Goal: Task Accomplishment & Management: Manage account settings

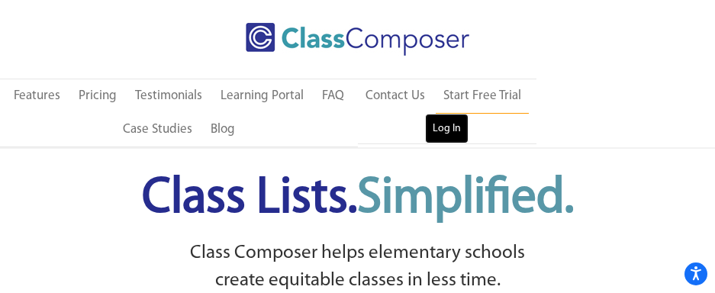
click at [434, 127] on link "Log In" at bounding box center [447, 129] width 44 height 31
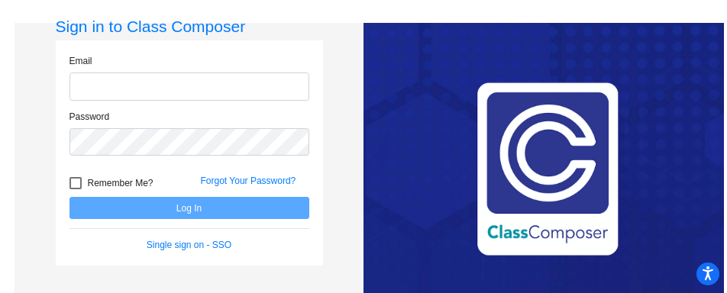
type input "[PERSON_NAME][EMAIL_ADDRESS][PERSON_NAME][DOMAIN_NAME]"
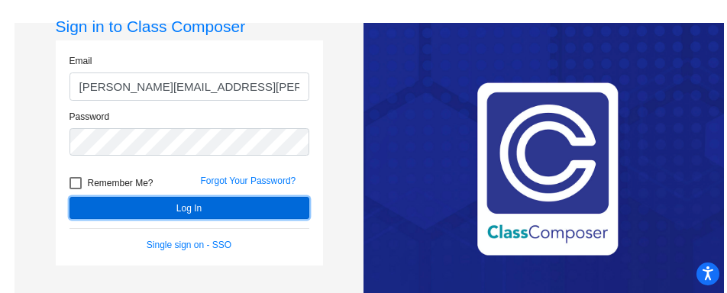
click at [83, 211] on button "Log In" at bounding box center [189, 208] width 240 height 22
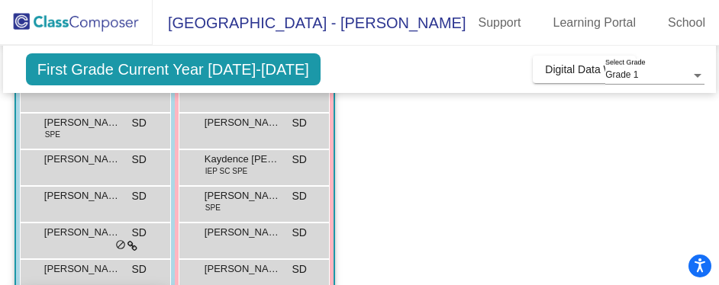
scroll to position [450, 0]
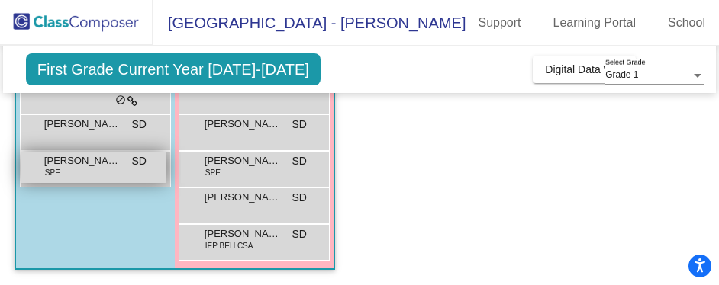
click at [85, 159] on span "[PERSON_NAME]" at bounding box center [82, 160] width 76 height 15
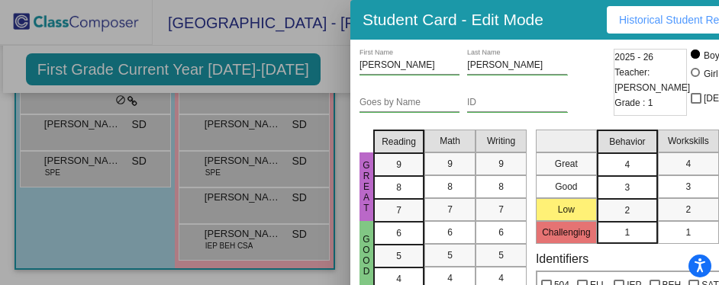
scroll to position [8, 0]
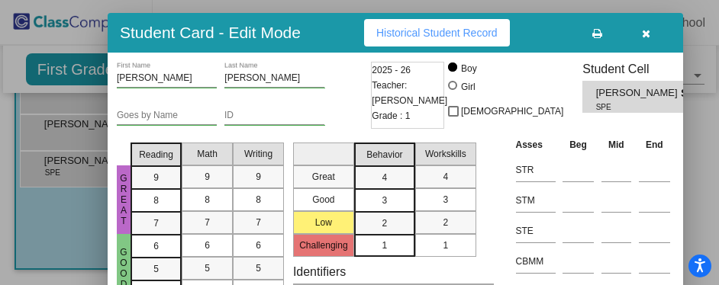
drag, startPoint x: 556, startPoint y: 25, endPoint x: 289, endPoint y: 23, distance: 267.2
click at [295, 25] on div "Student Card - Edit Mode Historical Student Record" at bounding box center [396, 33] width 576 height 40
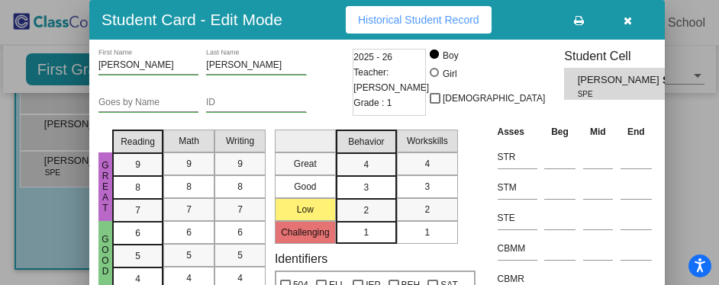
click at [281, 20] on div "Student Card - Edit Mode Historical Student Record" at bounding box center [377, 20] width 576 height 40
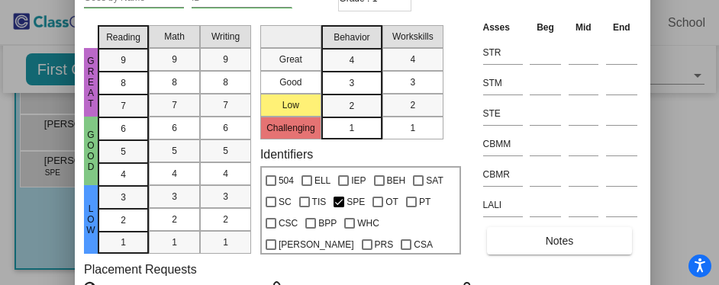
drag, startPoint x: 315, startPoint y: 24, endPoint x: 301, endPoint y: -79, distance: 104.8
click at [301, 0] on html "Accessibility Screen-Reader Guide, Feedback, and Issue Reporting | New window […" at bounding box center [359, 142] width 719 height 285
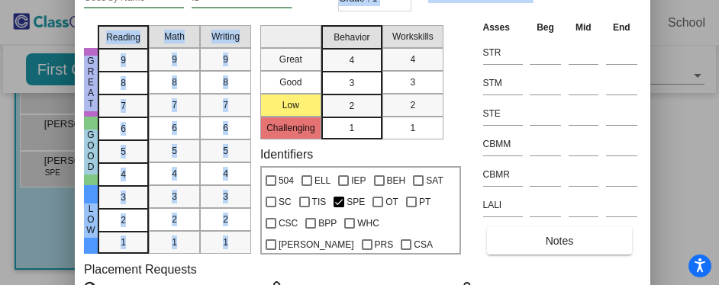
drag, startPoint x: 297, startPoint y: 23, endPoint x: 302, endPoint y: 5, distance: 19.1
click at [302, 5] on div "[PERSON_NAME] First Name [PERSON_NAME] Last Name Goes by Name ID 2025 - 26 Teac…" at bounding box center [362, 159] width 557 height 431
drag, startPoint x: 302, startPoint y: 5, endPoint x: 292, endPoint y: 20, distance: 18.2
click at [292, 20] on mat-selection-list "Great Good Low Challenging" at bounding box center [290, 79] width 61 height 121
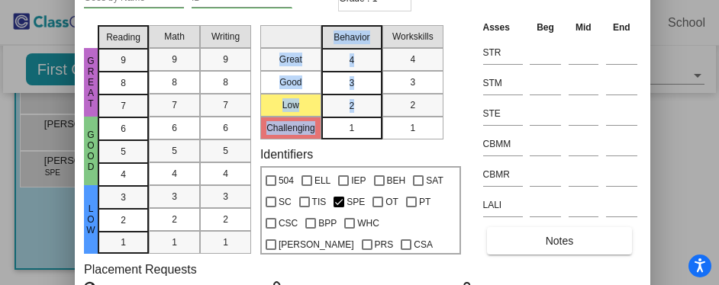
drag, startPoint x: 293, startPoint y: 20, endPoint x: 321, endPoint y: 117, distance: 101.0
click at [321, 117] on div "Great Good Low Challenging Behavior 4 3 2 1 Workskills 4 3 2 1" at bounding box center [360, 79] width 201 height 121
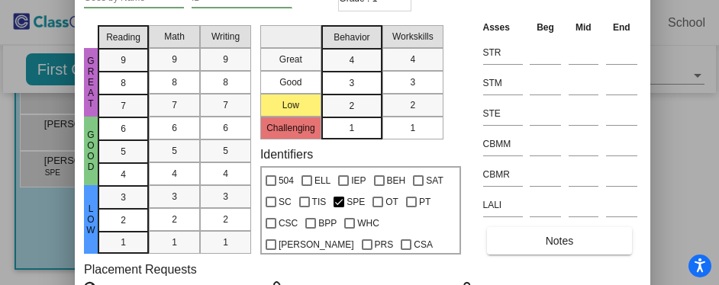
drag, startPoint x: 321, startPoint y: 117, endPoint x: 312, endPoint y: 17, distance: 100.4
click at [312, 17] on div "Goes by Name ID" at bounding box center [209, 0] width 250 height 37
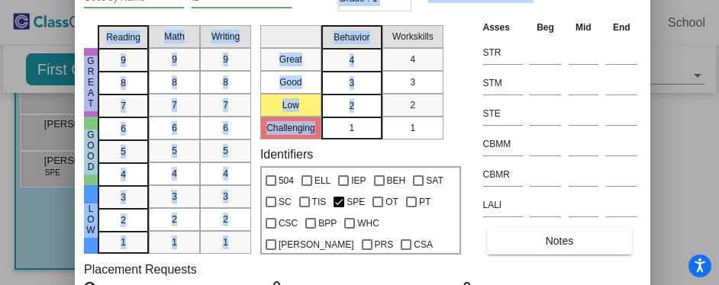
drag, startPoint x: 312, startPoint y: 17, endPoint x: 318, endPoint y: 111, distance: 94.8
click at [318, 111] on div "[PERSON_NAME] First Name [PERSON_NAME] Last Name Goes by Name ID 2025 - 26 Teac…" at bounding box center [362, 159] width 557 height 431
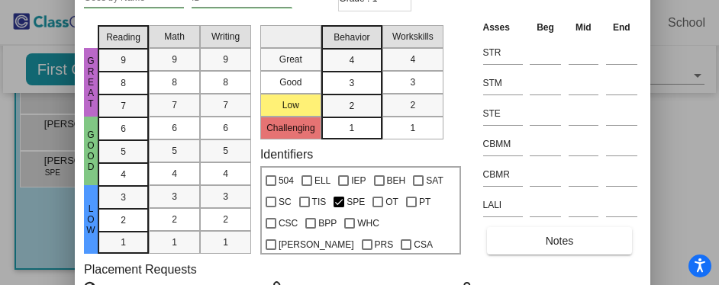
drag, startPoint x: 318, startPoint y: 111, endPoint x: 437, endPoint y: 118, distance: 118.5
click at [437, 118] on div "Great Good Low Challenging Behavior 4 3 2 1 Workskills 4 3 2 1" at bounding box center [360, 79] width 201 height 121
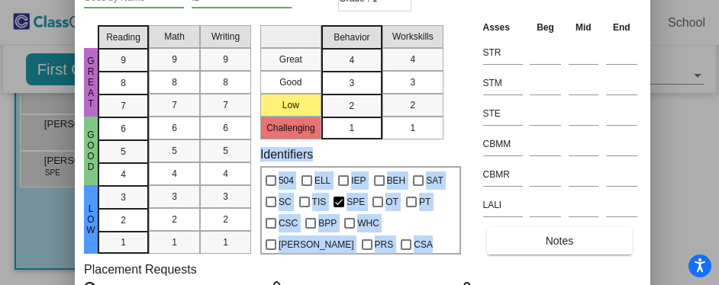
drag, startPoint x: 453, startPoint y: 131, endPoint x: 453, endPoint y: 160, distance: 29.8
click at [453, 160] on div "Great Good Low Reading 9 8 7 6 5 4 3 2 1 Math 9 8 7 6 5 4 3 2 1 Writing 9 8 7 6…" at bounding box center [362, 137] width 557 height 236
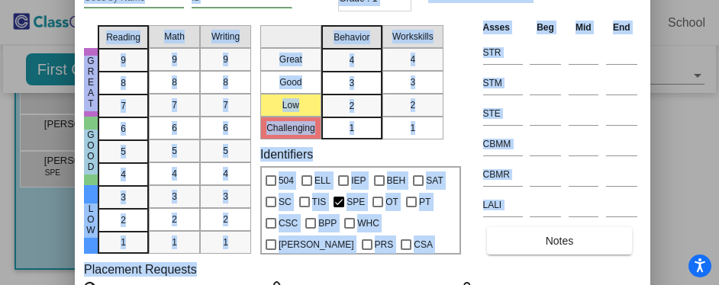
drag, startPoint x: 466, startPoint y: 261, endPoint x: 489, endPoint y: 304, distance: 48.9
click at [489, 285] on html "Accessibility Screen-Reader Guide, Feedback, and Issue Reporting | New window […" at bounding box center [359, 142] width 719 height 285
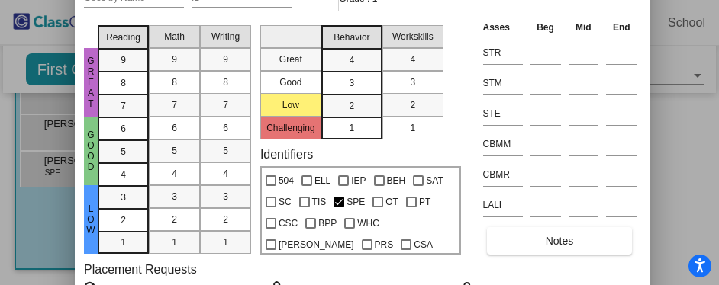
drag, startPoint x: 489, startPoint y: 304, endPoint x: 484, endPoint y: 269, distance: 34.8
drag, startPoint x: 80, startPoint y: 16, endPoint x: 85, endPoint y: 47, distance: 31.7
click at [85, 47] on div "[PERSON_NAME] First Name [PERSON_NAME] Last Name Goes by Name ID 2025 - 26 Teac…" at bounding box center [363, 160] width 576 height 450
drag, startPoint x: 85, startPoint y: 47, endPoint x: 86, endPoint y: 34, distance: 13.8
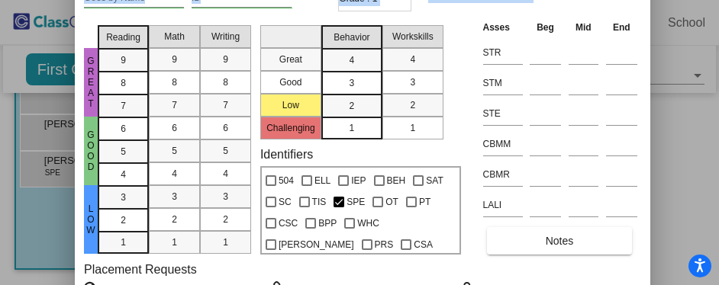
click at [86, 34] on div at bounding box center [91, 33] width 14 height 29
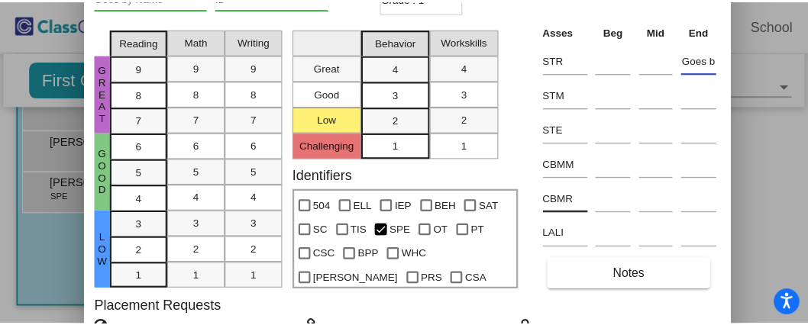
scroll to position [0, 0]
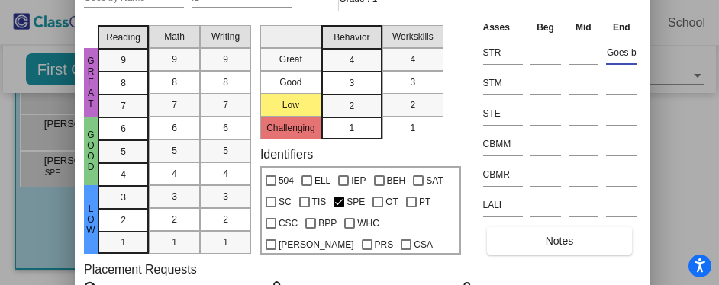
type input "Goes b"
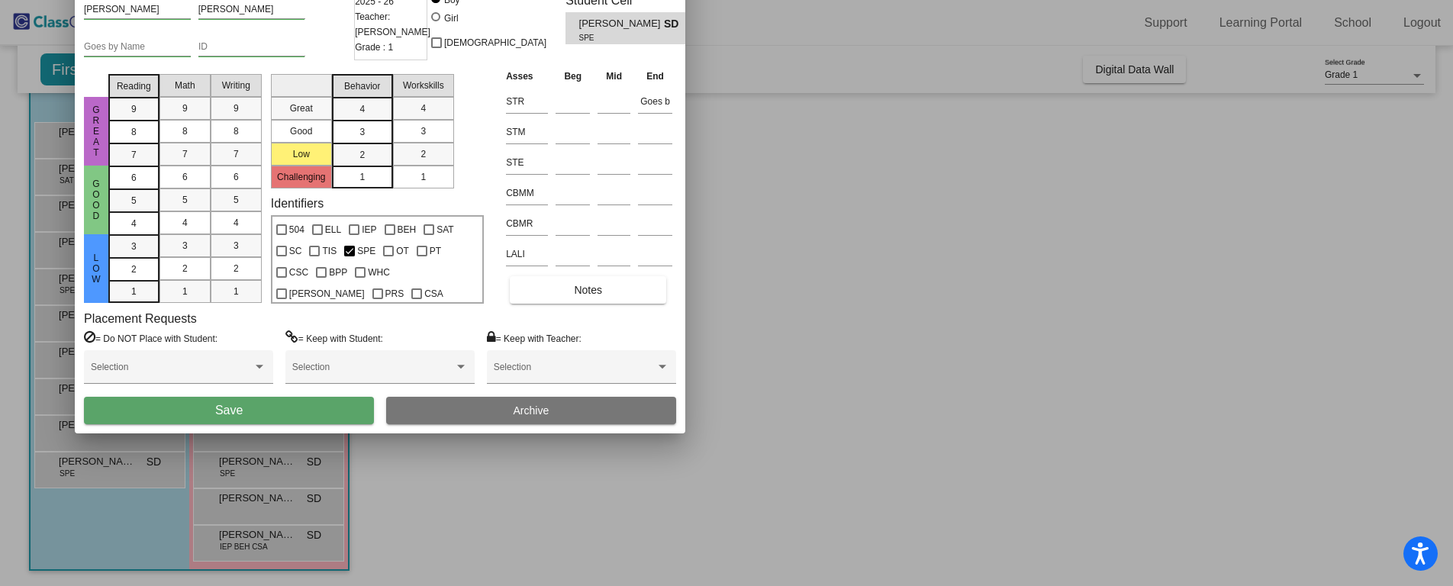
scroll to position [122, 0]
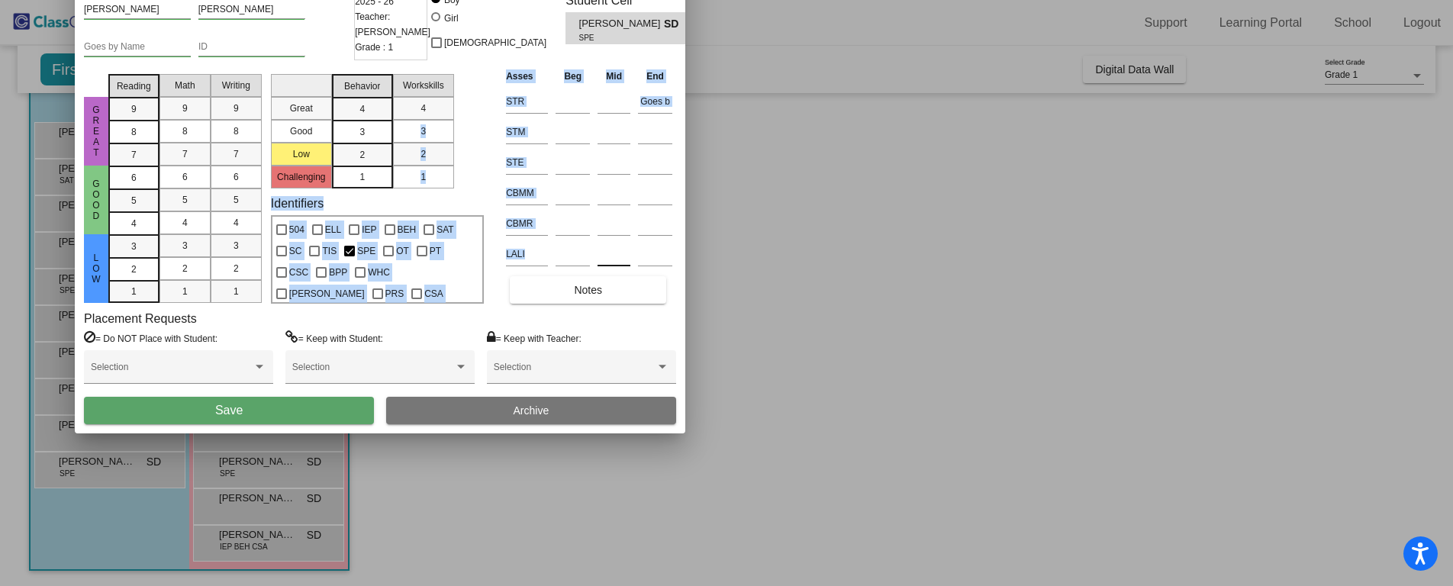
drag, startPoint x: 480, startPoint y: 115, endPoint x: 614, endPoint y: 253, distance: 192.2
click at [614, 253] on div "Great Good Low Reading 9 8 7 6 5 4 3 2 1 Math 9 8 7 6 5 4 3 2 1 Writing 9 8 7 6…" at bounding box center [380, 186] width 592 height 236
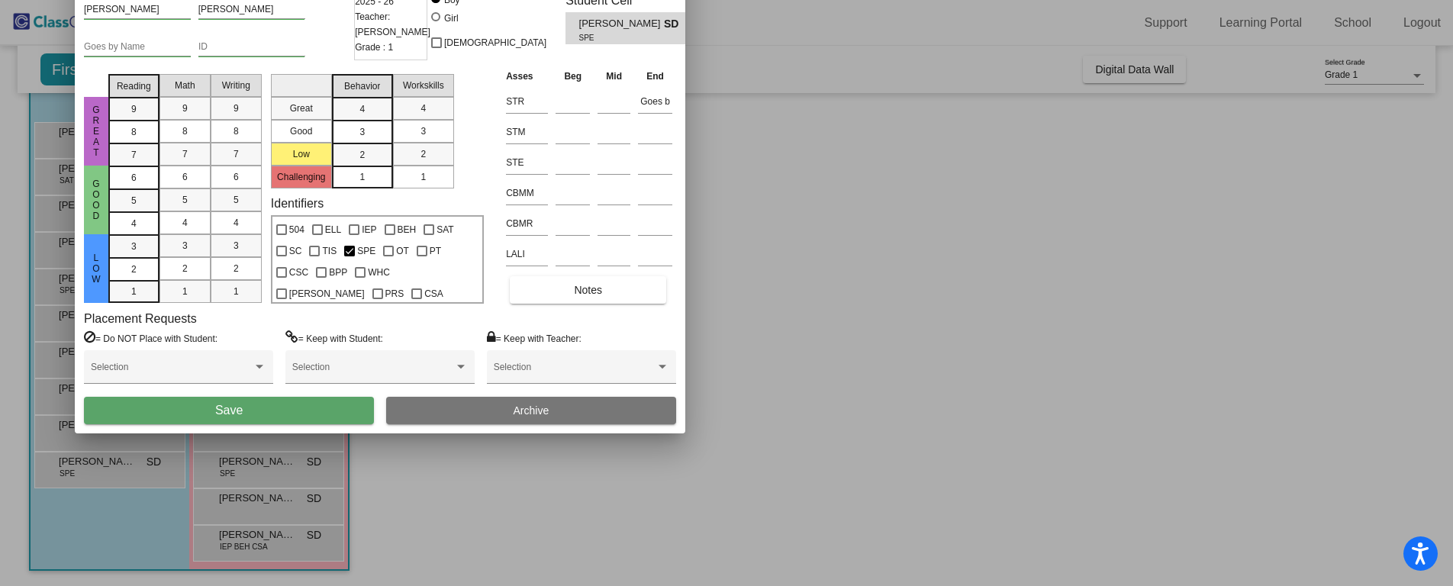
drag, startPoint x: 680, startPoint y: 426, endPoint x: 692, endPoint y: 437, distance: 16.2
click at [718, 292] on div "Student Card - Edit Mode Historical Student Record [PERSON_NAME] First Name [PE…" at bounding box center [726, 293] width 1453 height 586
drag, startPoint x: 241, startPoint y: 328, endPoint x: 463, endPoint y: 374, distance: 226.8
click at [463, 292] on div "Placement Requests = Do NOT Place with Student: Selection = Keep with Student: …" at bounding box center [380, 353] width 592 height 85
drag, startPoint x: 463, startPoint y: 374, endPoint x: 279, endPoint y: 332, distance: 189.4
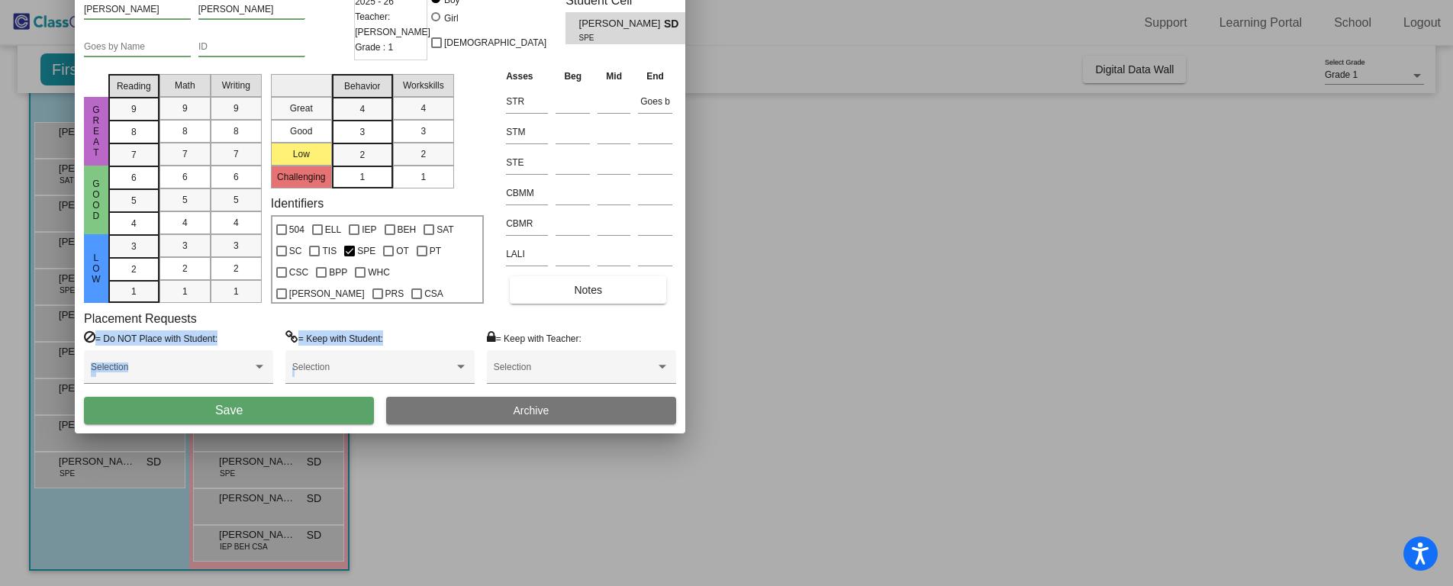
click at [279, 292] on div "= Do NOT Place with Student: Selection = Keep with Student: Selection = Keep wi…" at bounding box center [380, 364] width 592 height 66
click at [227, 292] on div "Placement Requests = Do NOT Place with Student: Selection = Keep with Student: …" at bounding box center [380, 353] width 592 height 85
drag, startPoint x: 98, startPoint y: 76, endPoint x: 103, endPoint y: 107, distance: 31.0
click at [103, 107] on div "Great Good Low" at bounding box center [96, 186] width 24 height 236
click at [141, 13] on input "[PERSON_NAME]" at bounding box center [137, 10] width 107 height 11
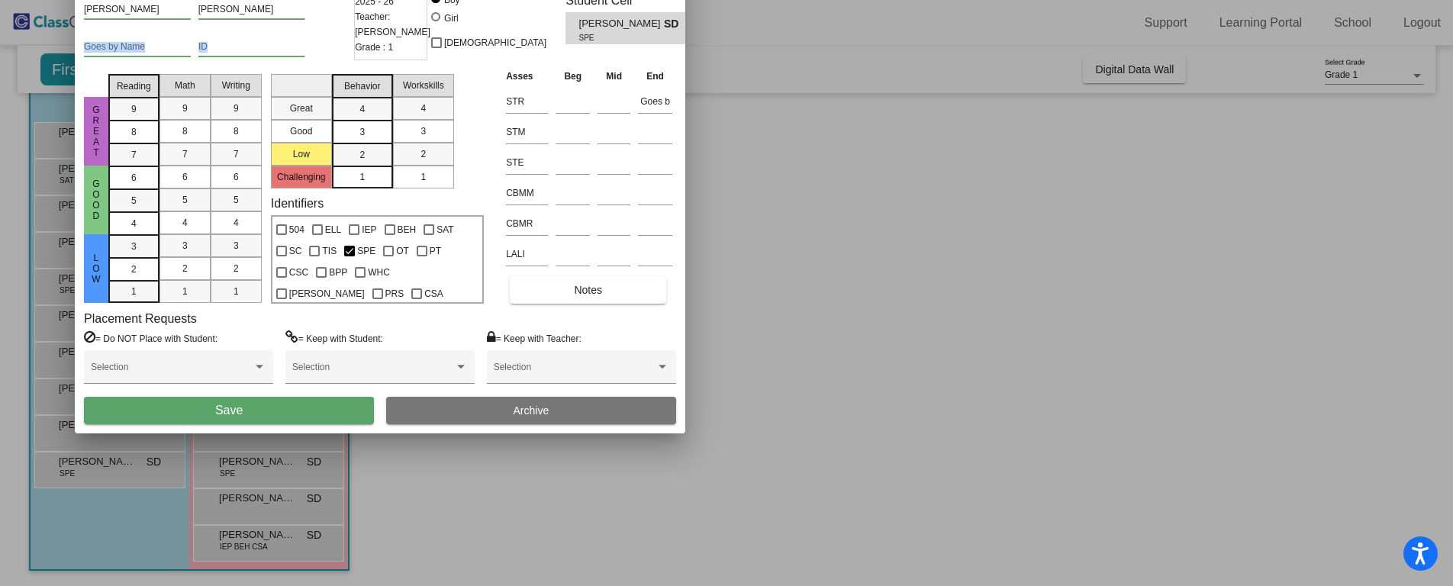
drag, startPoint x: 323, startPoint y: 25, endPoint x: 330, endPoint y: 65, distance: 40.3
click at [330, 65] on div "[PERSON_NAME] First Name [PERSON_NAME] Last Name Goes by Name ID" at bounding box center [217, 30] width 266 height 75
drag, startPoint x: 330, startPoint y: 65, endPoint x: 335, endPoint y: 44, distance: 21.3
click at [335, 44] on div "Goes by Name ID" at bounding box center [217, 49] width 266 height 37
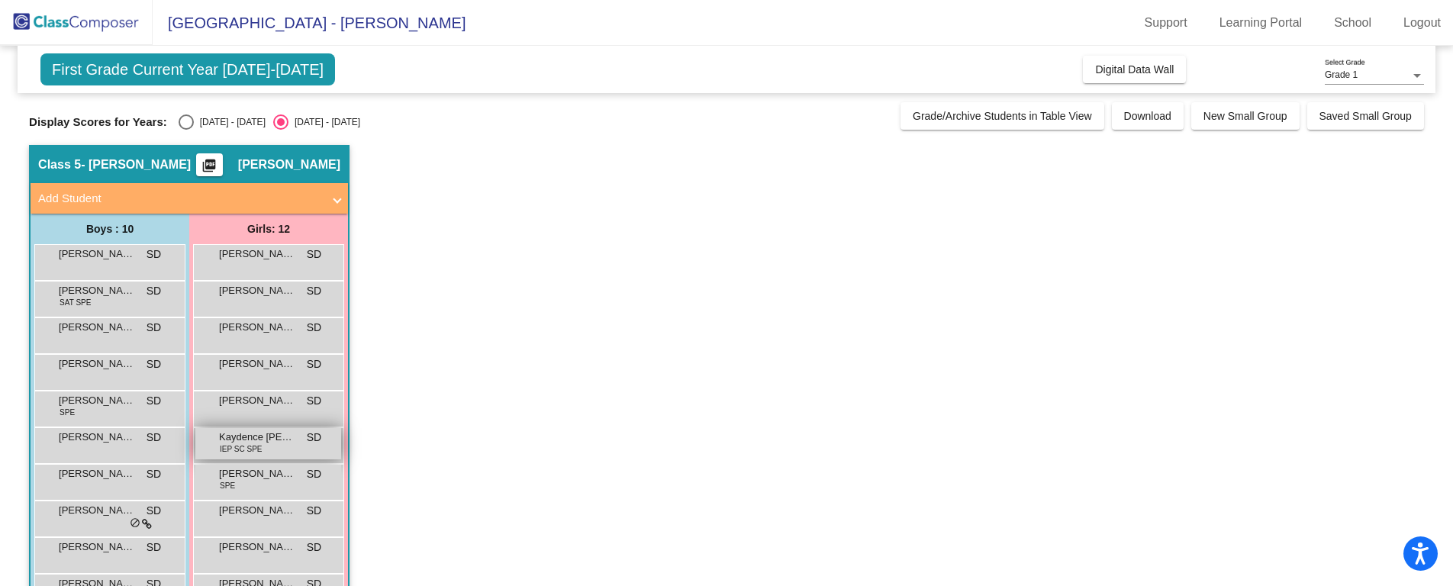
scroll to position [122, 0]
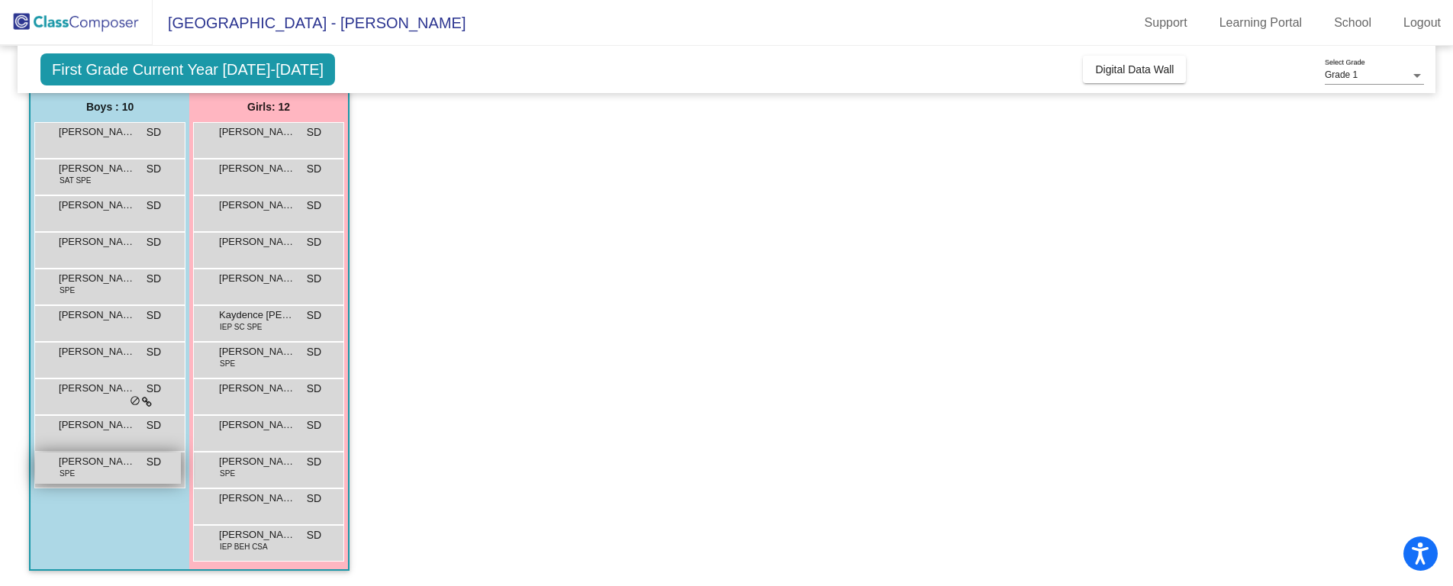
click at [81, 472] on div "Wyatt Fidler SPE SD lock do_not_disturb_alt" at bounding box center [108, 468] width 146 height 31
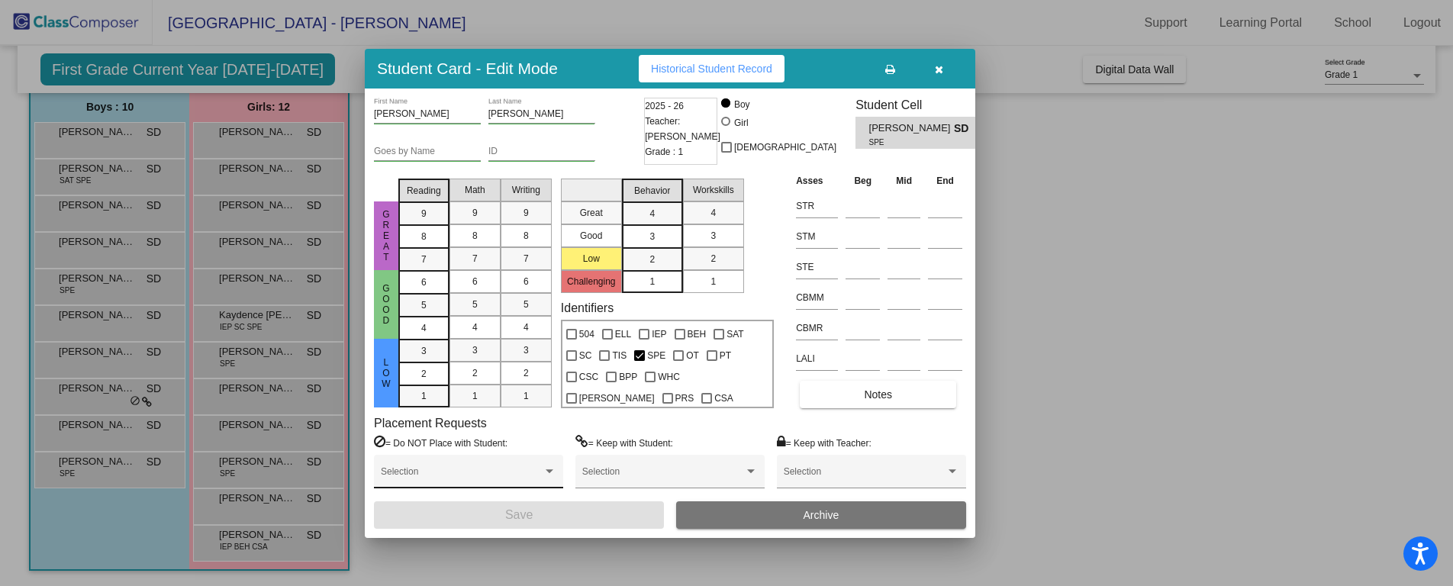
click at [479, 469] on div "Selection" at bounding box center [469, 475] width 176 height 27
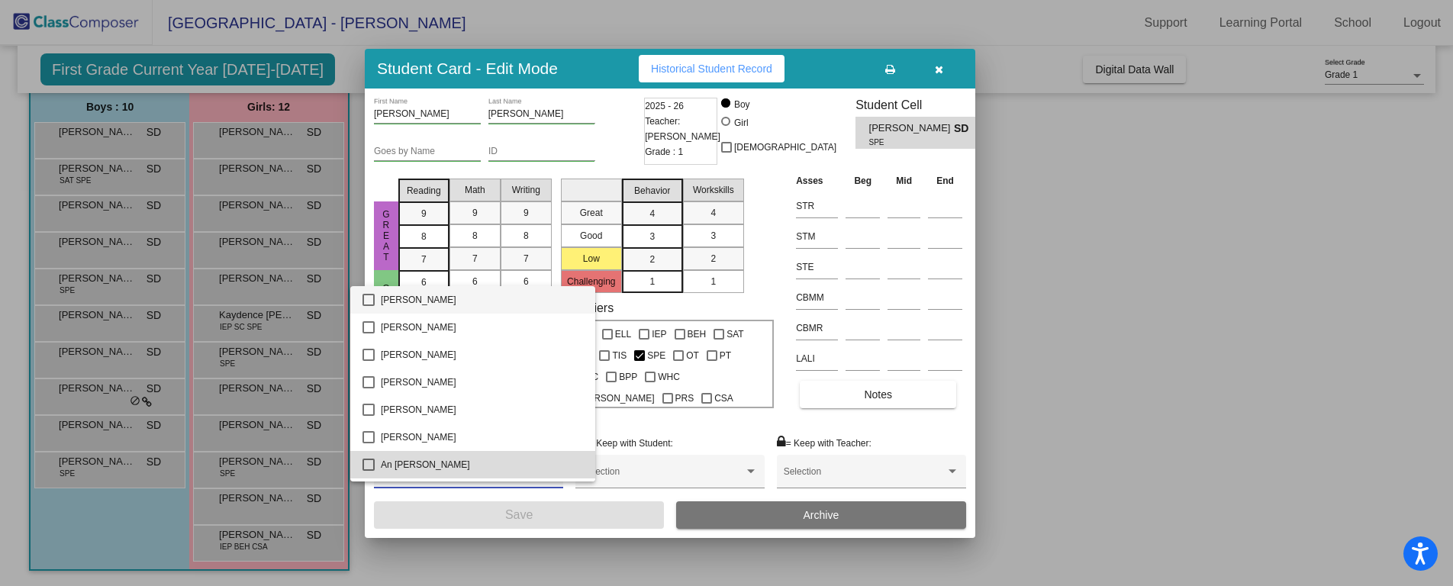
click at [479, 469] on span "An [PERSON_NAME]" at bounding box center [482, 464] width 202 height 27
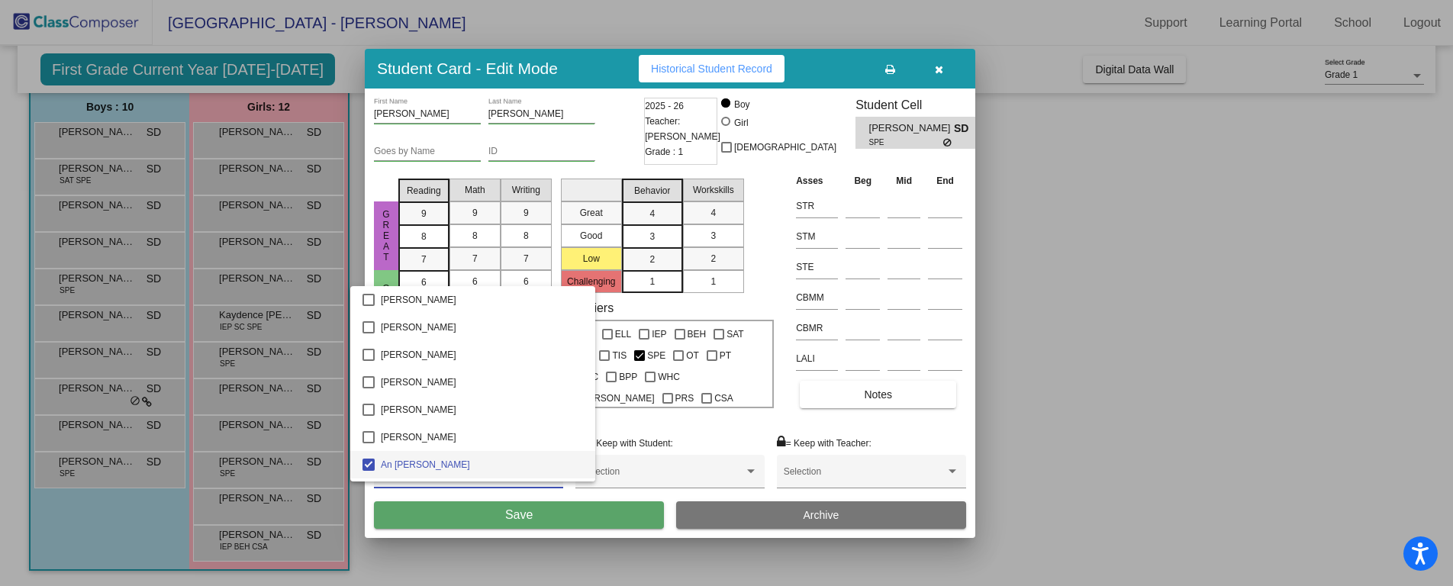
click at [685, 432] on div at bounding box center [726, 293] width 1453 height 586
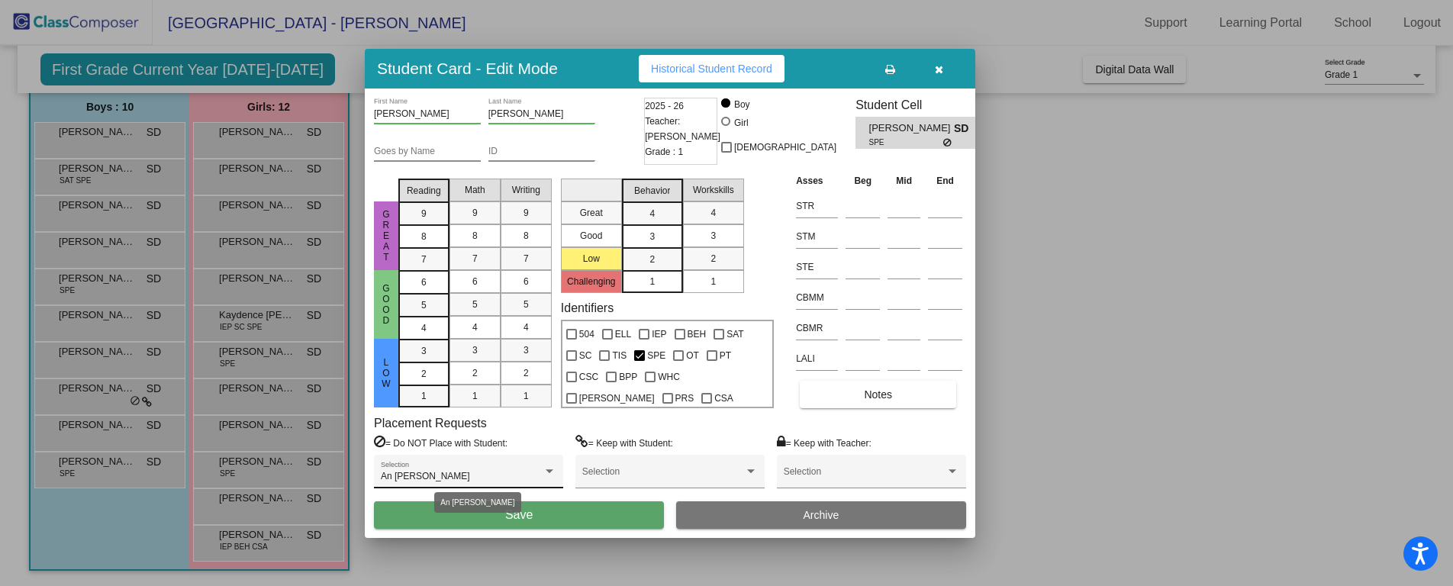
click at [437, 476] on span "An [PERSON_NAME]" at bounding box center [425, 476] width 89 height 11
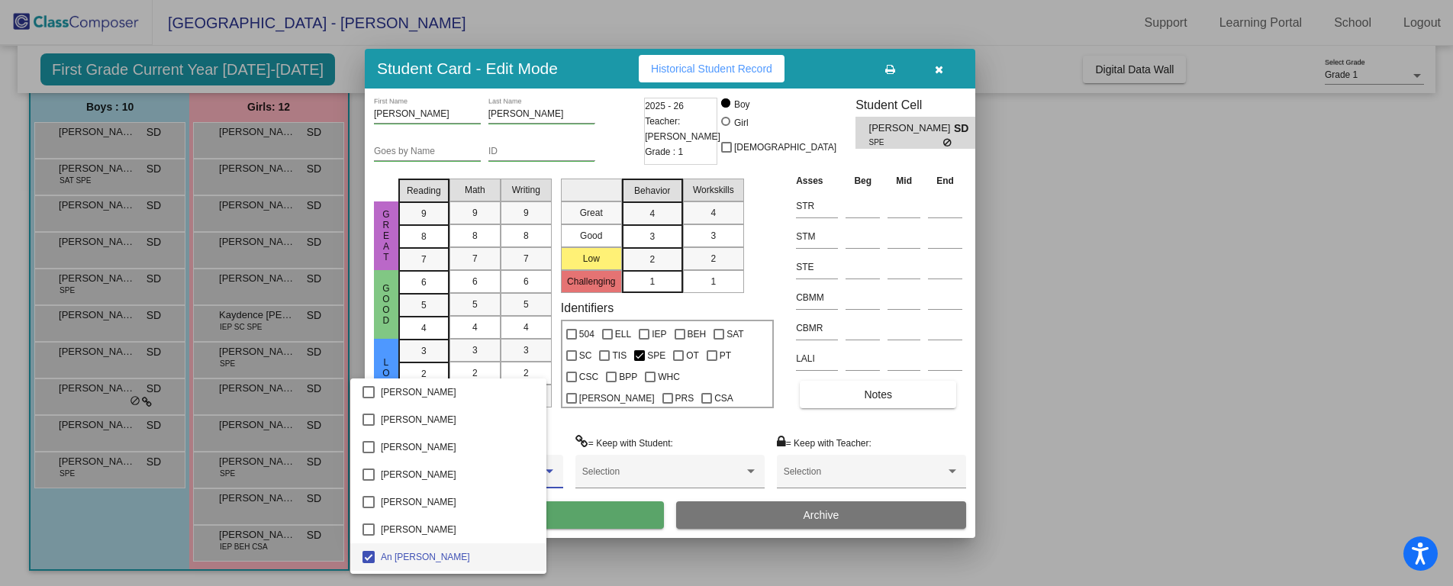
scroll to position [81, 0]
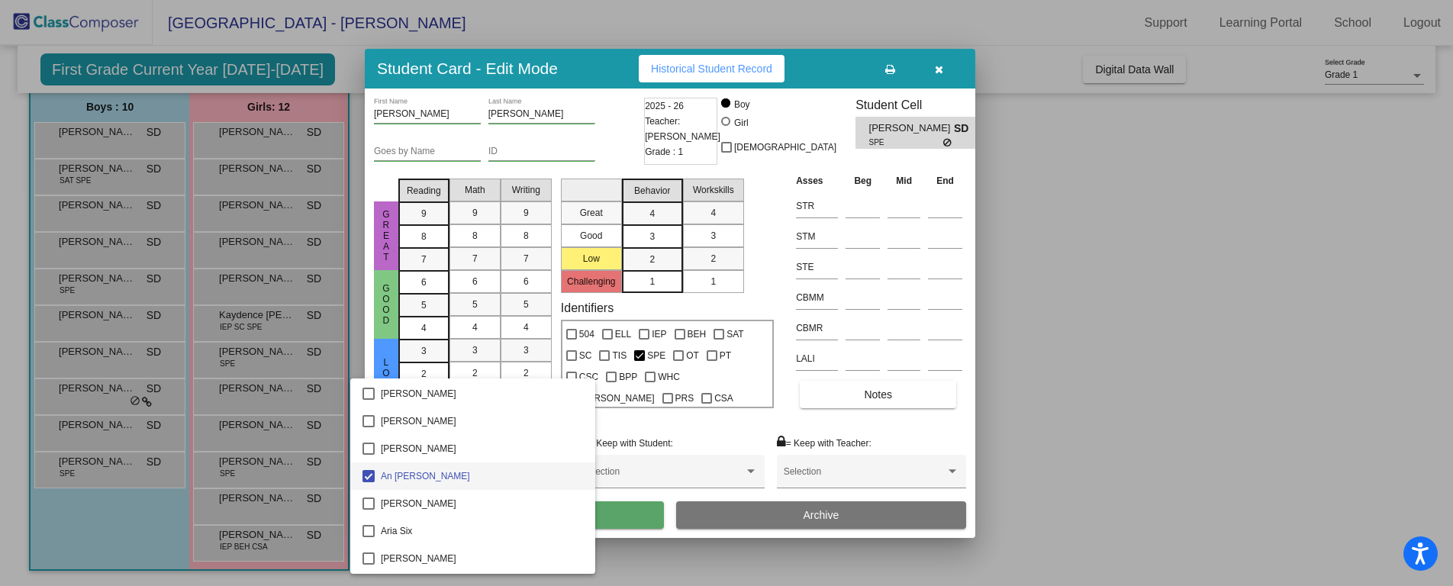
click at [365, 474] on mat-pseudo-checkbox at bounding box center [369, 476] width 12 height 12
click at [622, 425] on div at bounding box center [726, 293] width 1453 height 586
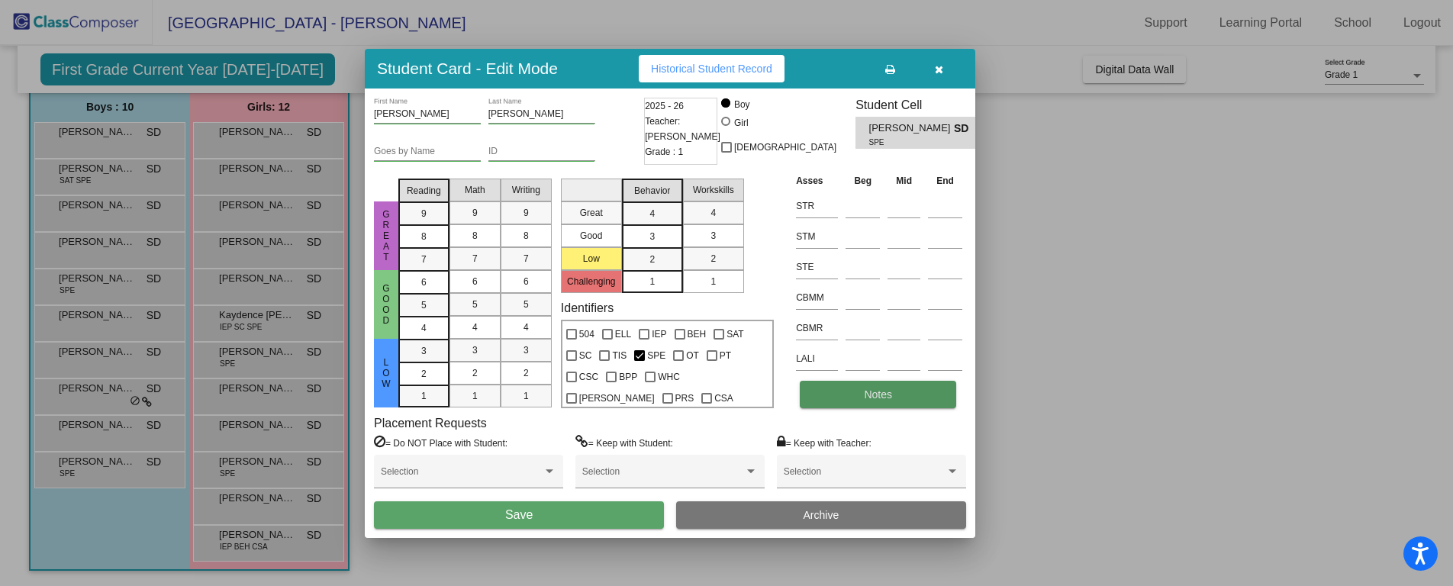
click at [846, 388] on button "Notes" at bounding box center [878, 394] width 156 height 27
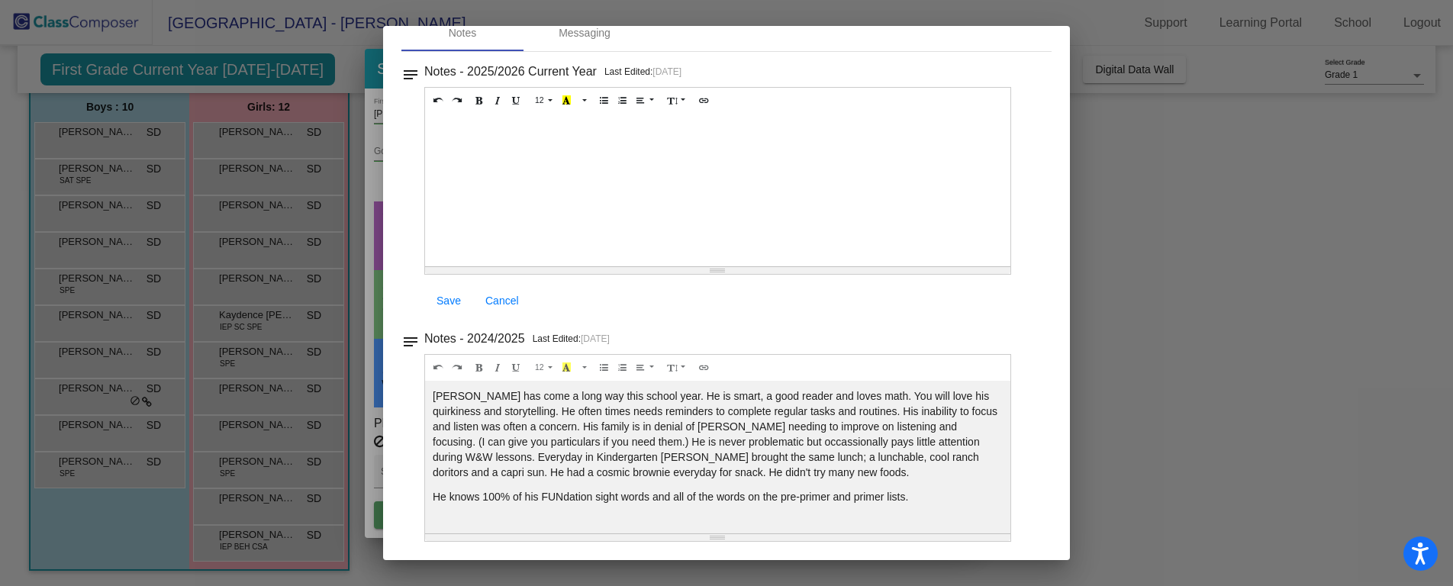
scroll to position [0, 0]
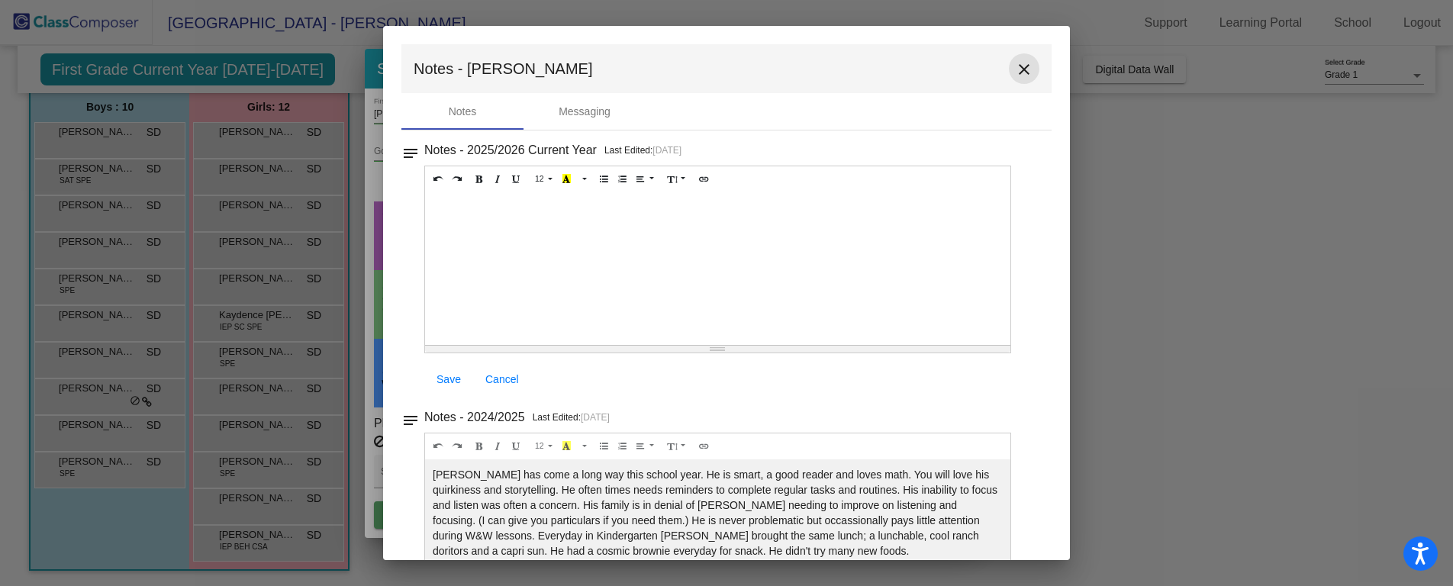
click at [1024, 73] on mat-icon "close" at bounding box center [1024, 69] width 18 height 18
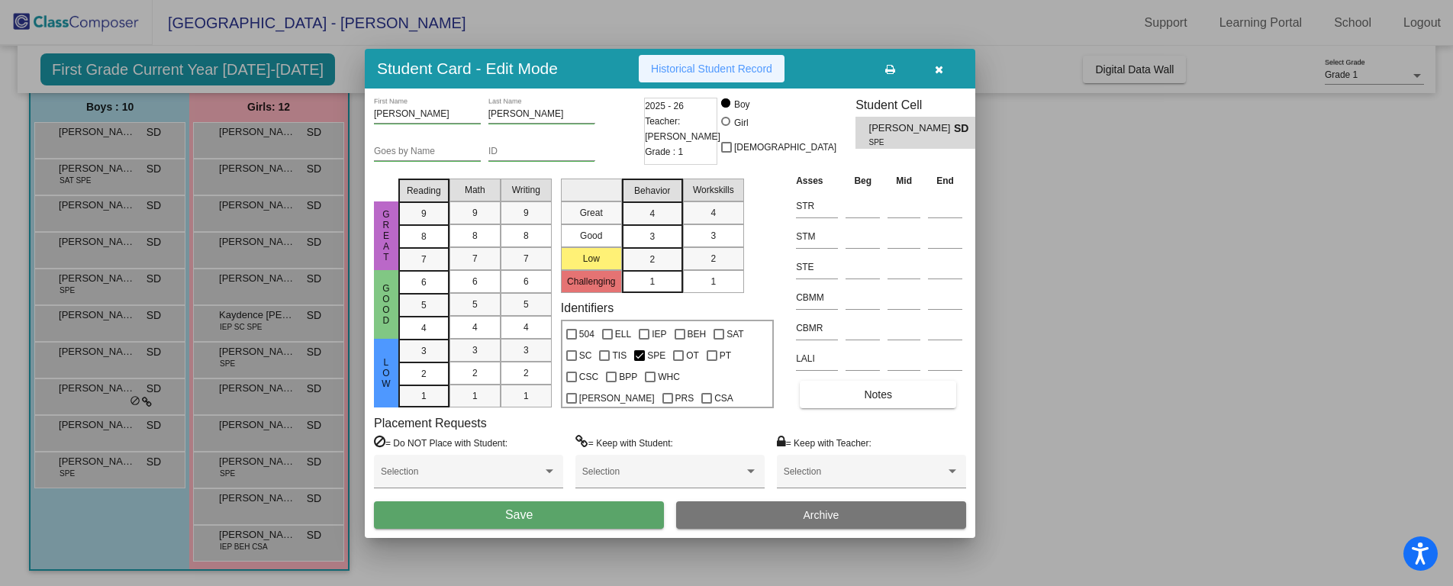
click at [750, 61] on button "Historical Student Record" at bounding box center [712, 68] width 146 height 27
click at [940, 76] on button "button" at bounding box center [938, 68] width 49 height 27
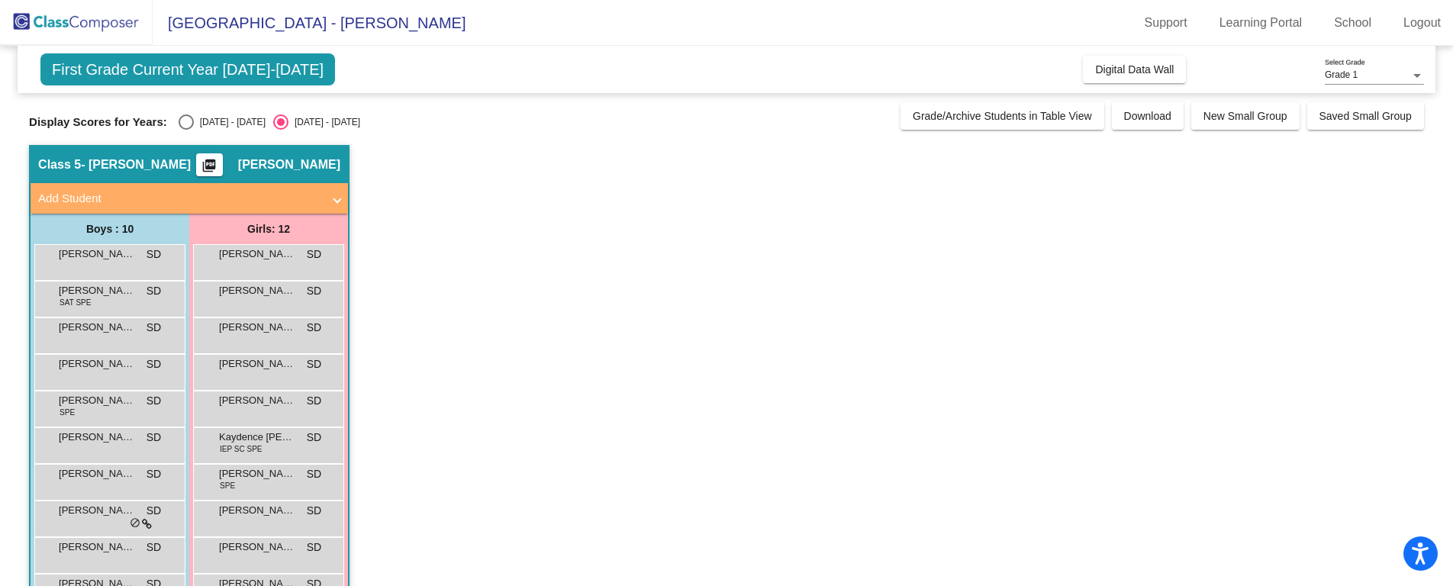
scroll to position [122, 0]
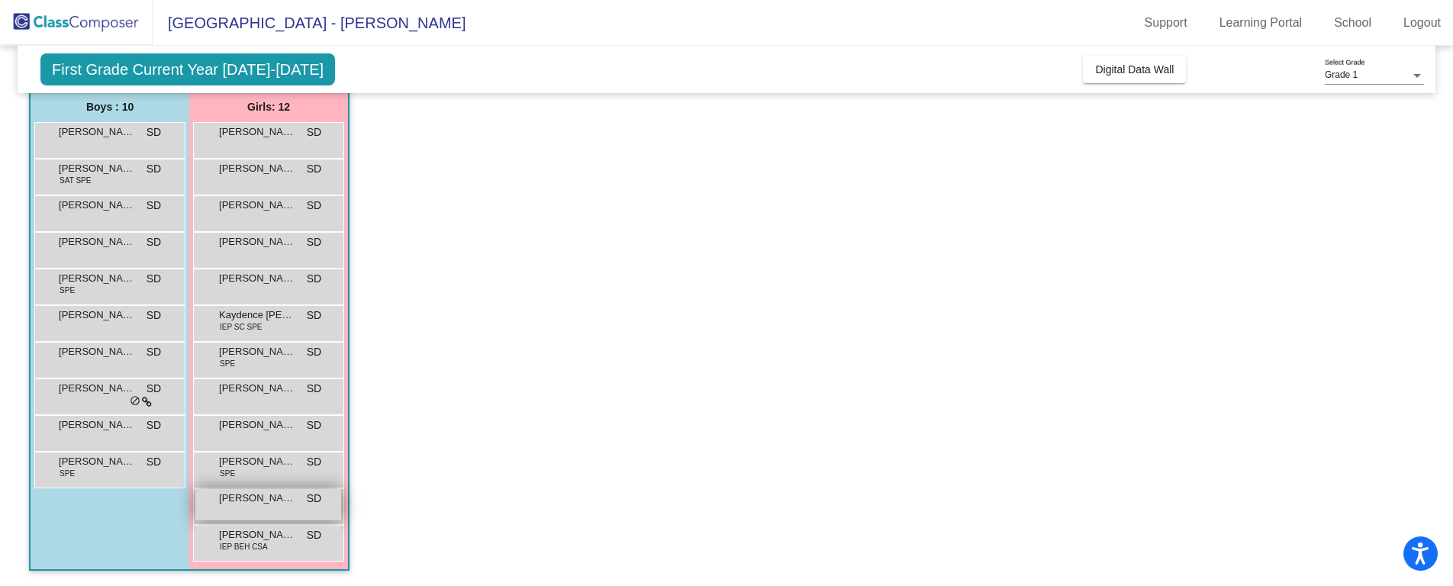
click at [256, 519] on div "Scarlett Laverie SD lock do_not_disturb_alt" at bounding box center [268, 504] width 146 height 31
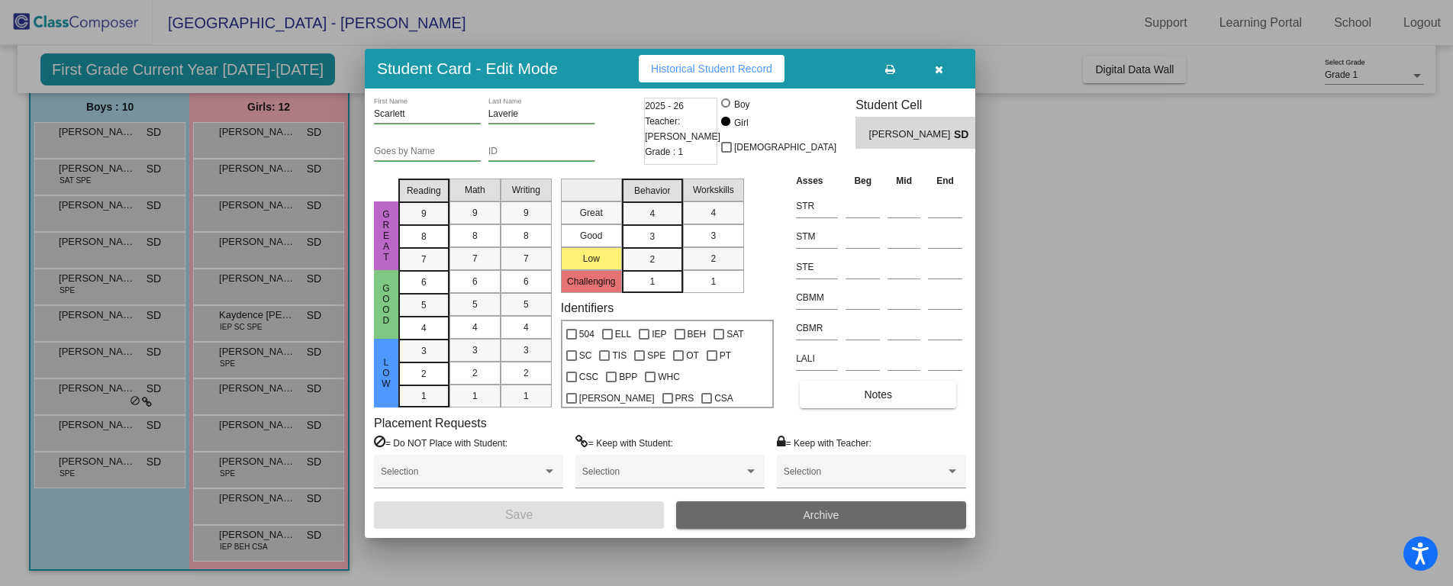
click at [765, 518] on button "Archive" at bounding box center [821, 514] width 290 height 27
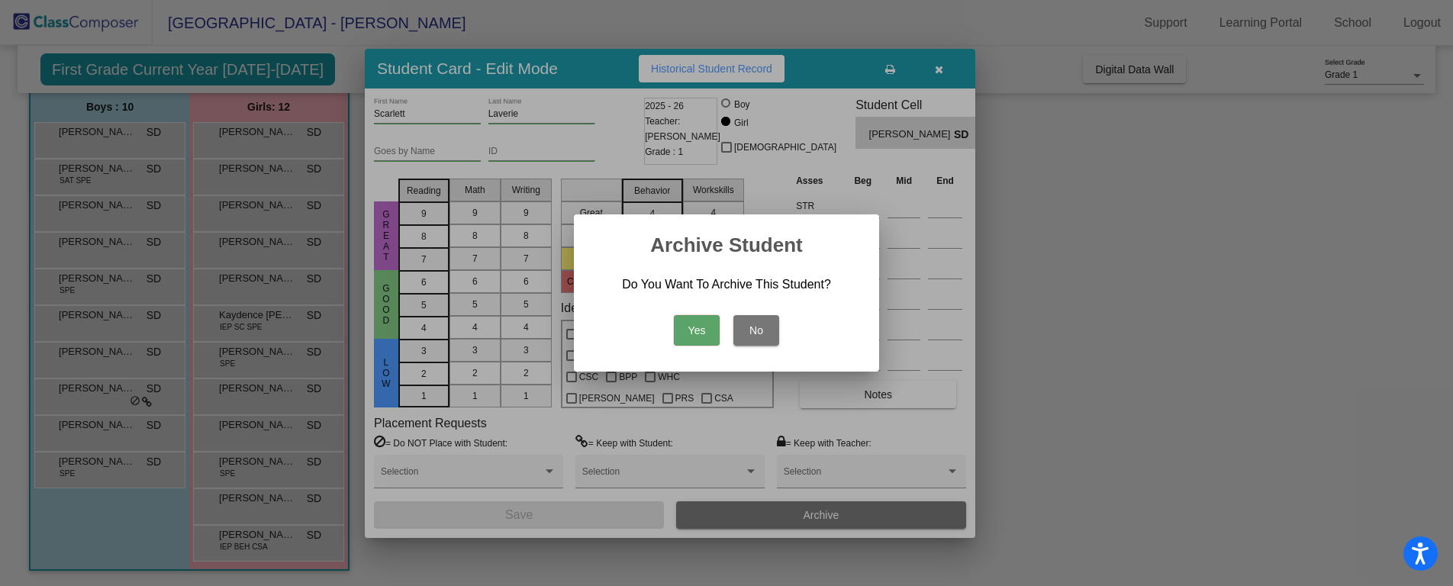
click at [765, 332] on button "No" at bounding box center [757, 330] width 46 height 31
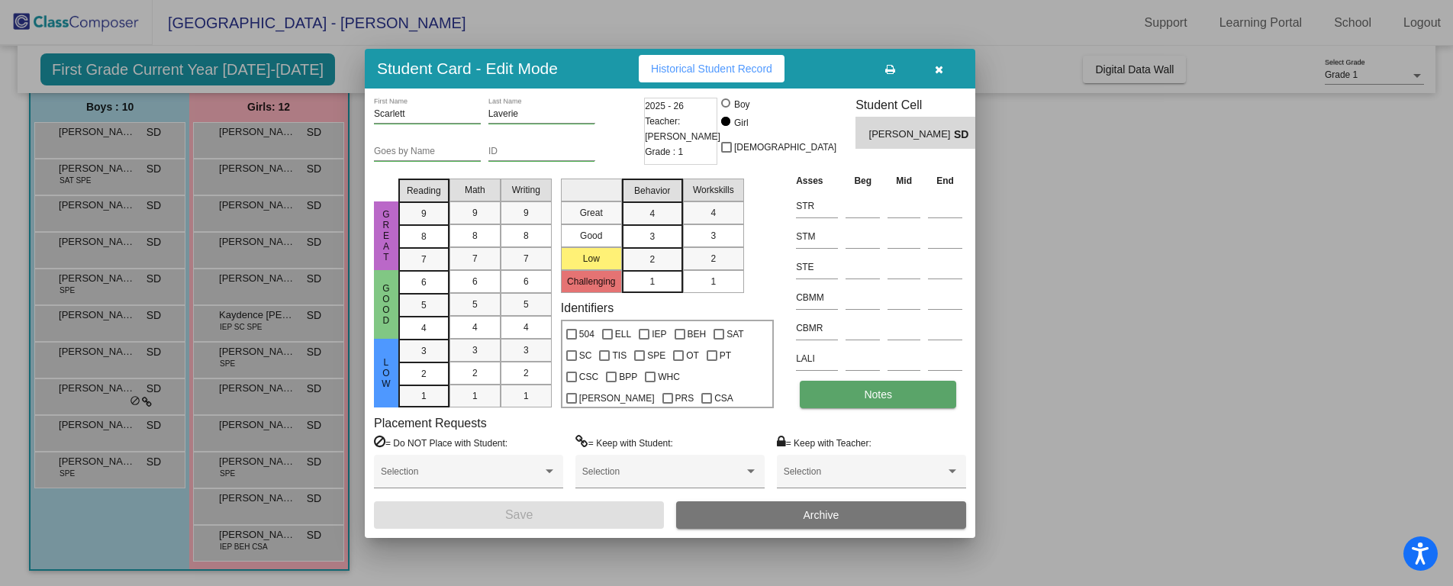
click at [885, 394] on span "Notes" at bounding box center [878, 395] width 28 height 12
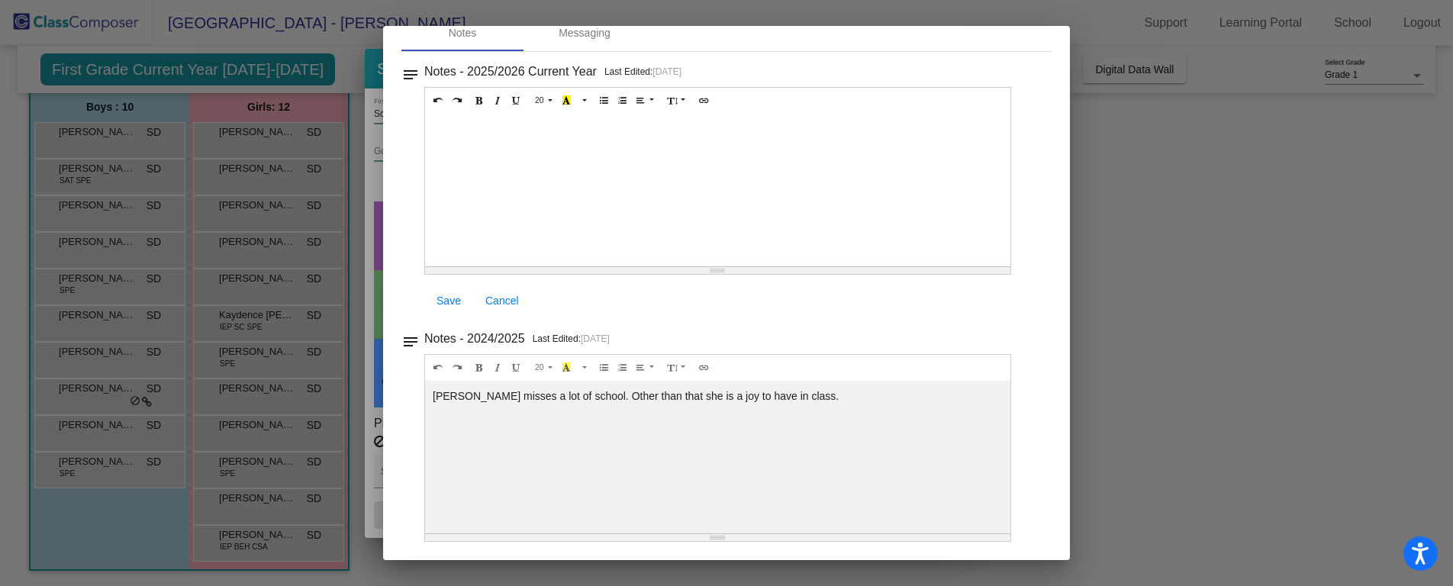
scroll to position [0, 0]
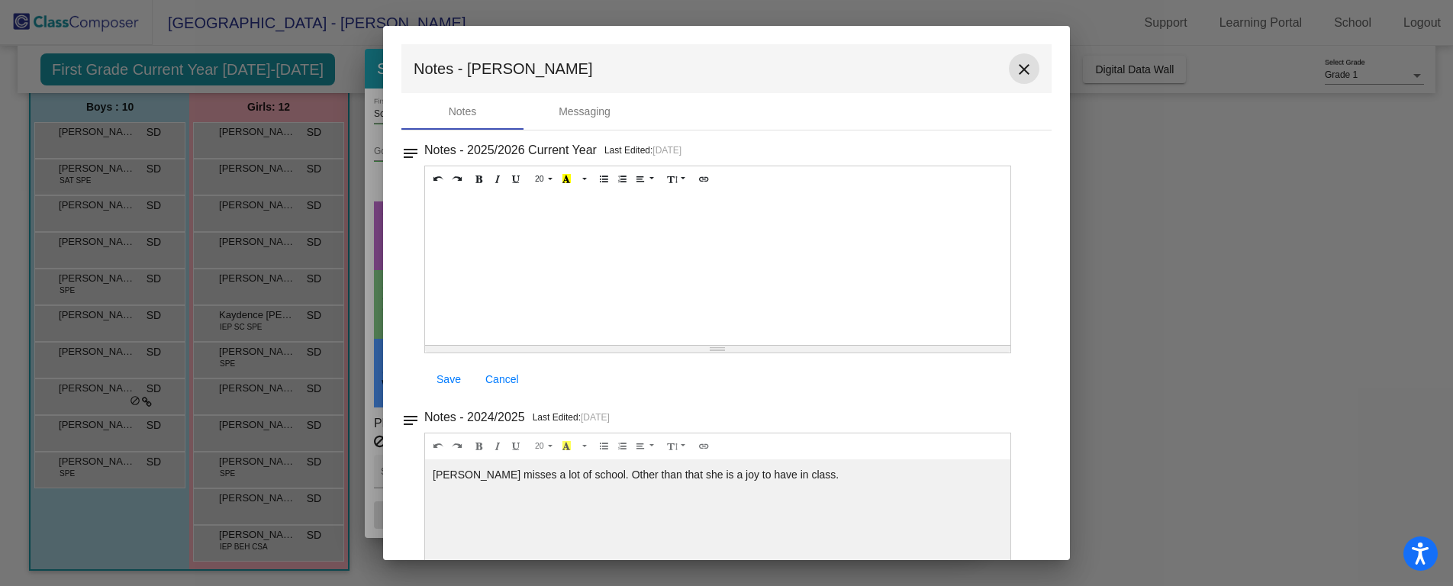
click at [1025, 64] on mat-icon "close" at bounding box center [1024, 69] width 18 height 18
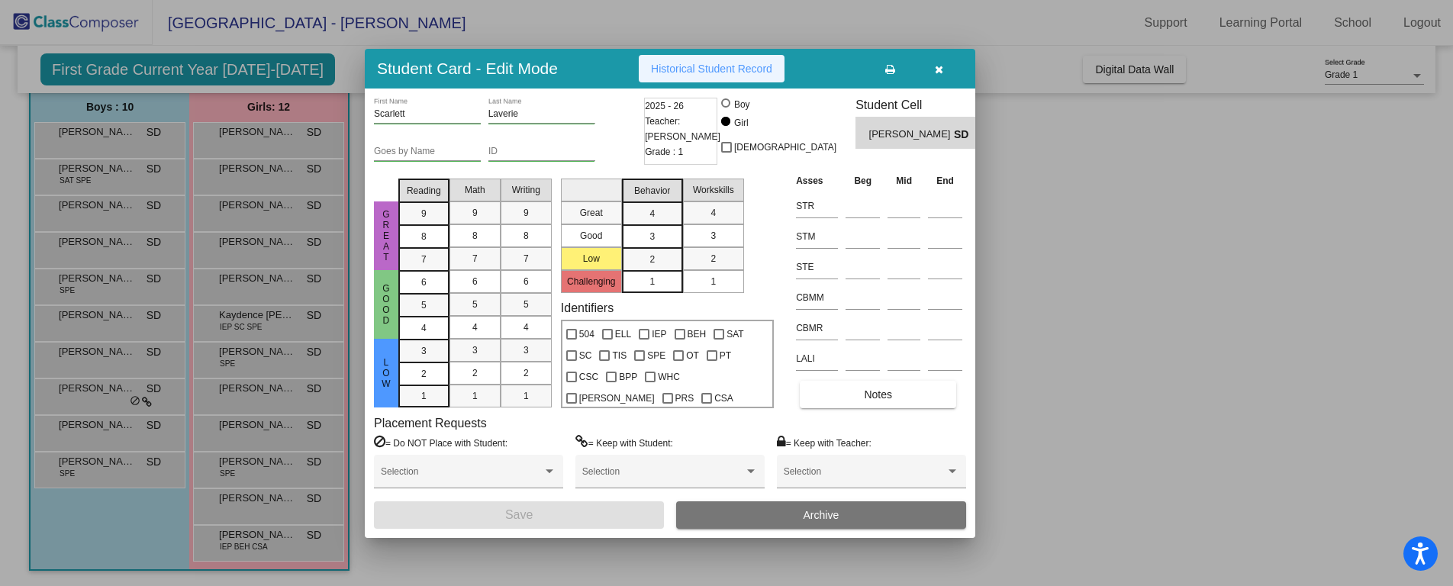
click at [676, 65] on span "Historical Student Record" at bounding box center [711, 69] width 121 height 12
click at [941, 66] on icon "button" at bounding box center [939, 69] width 8 height 11
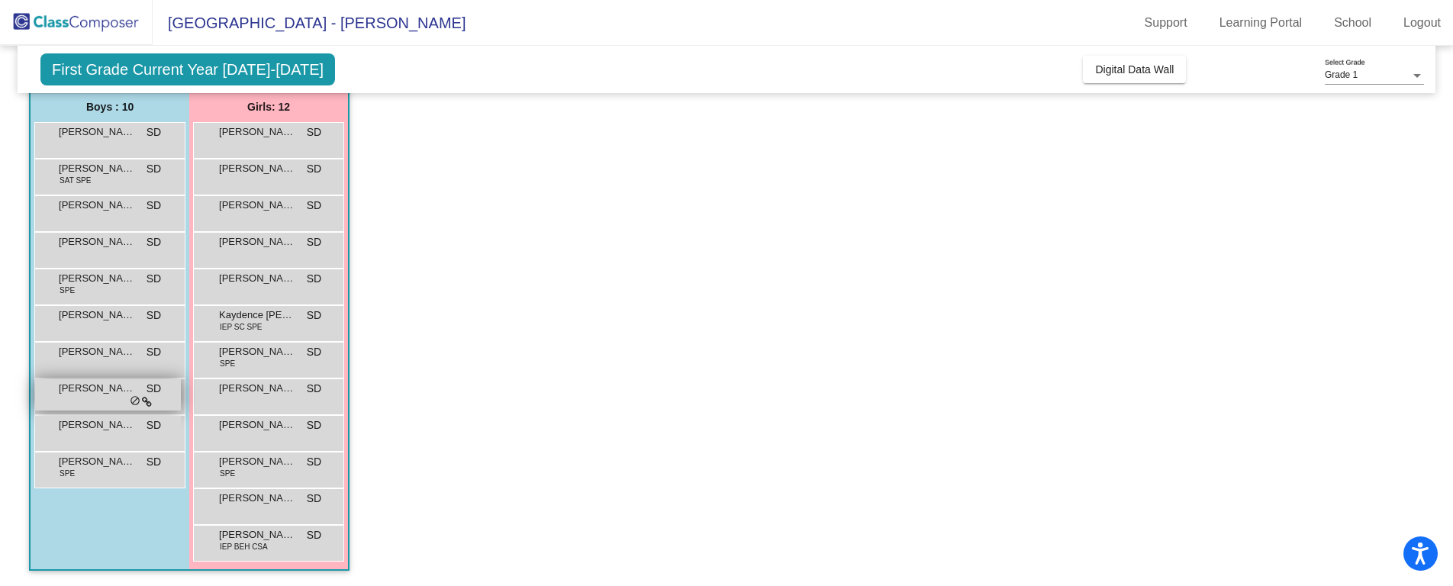
click at [92, 405] on div "Ryan Foltz SD lock do_not_disturb_alt" at bounding box center [108, 394] width 146 height 31
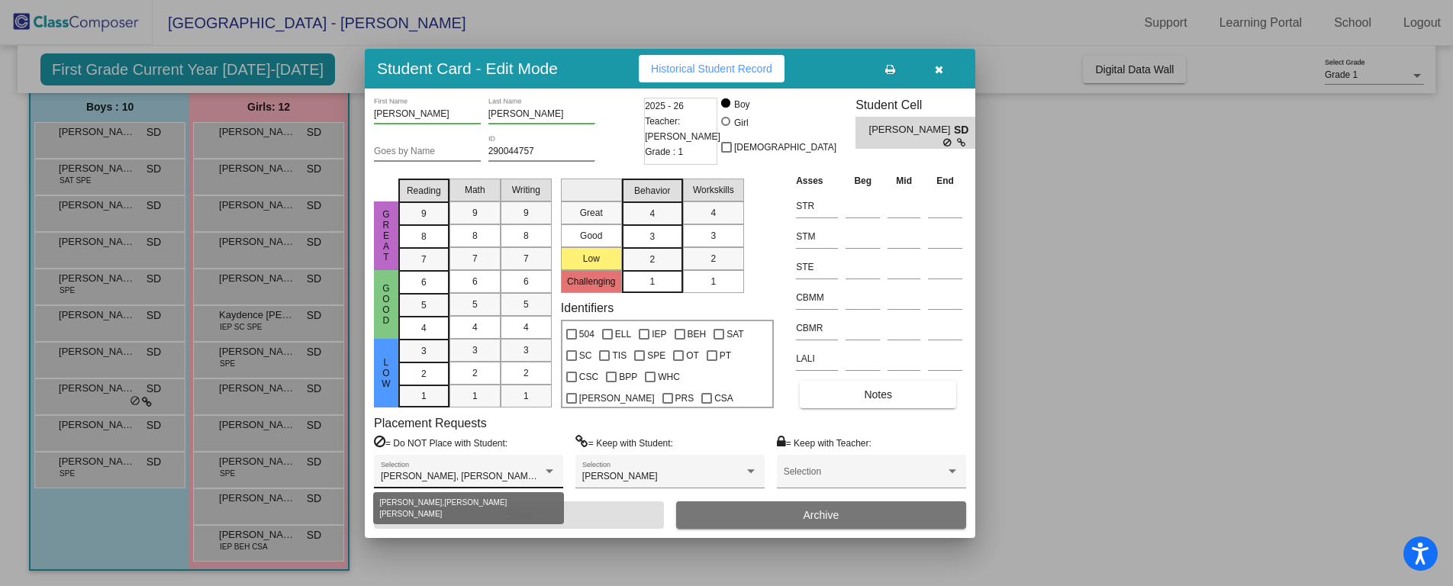
click at [488, 477] on span "Arlo Jones, Karter Wolfe, Layne Gerrard, Thomas Angle" at bounding box center [498, 476] width 234 height 11
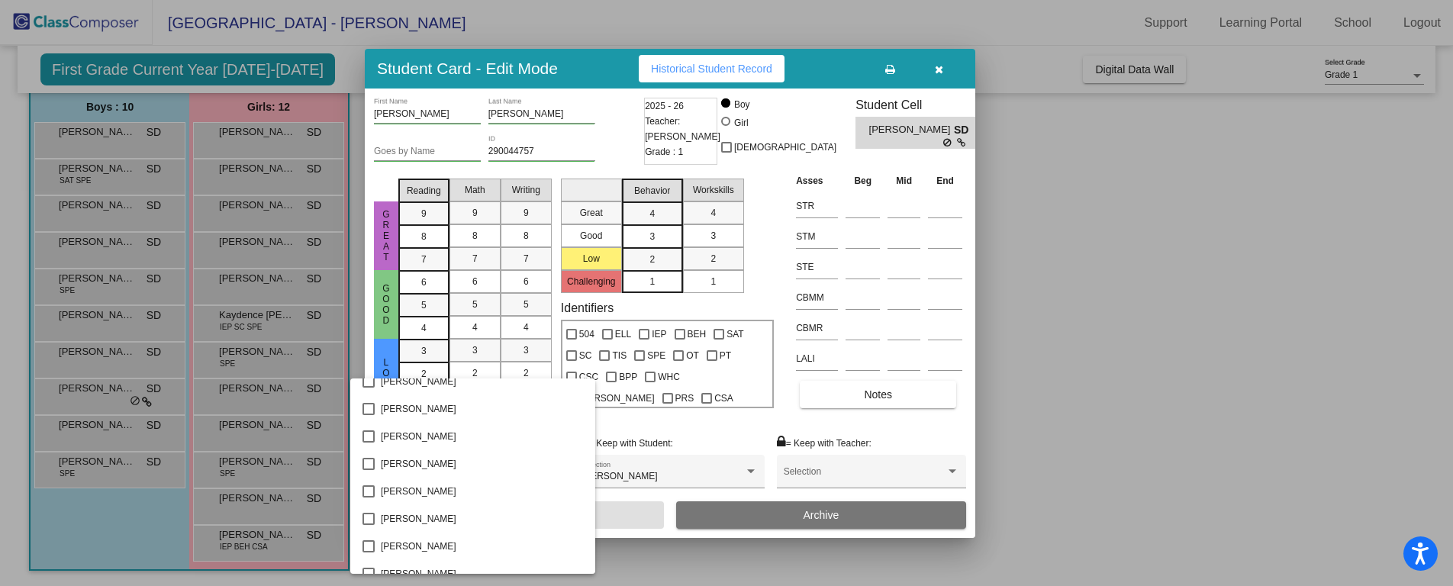
scroll to position [4174, 0]
click at [1109, 379] on div at bounding box center [726, 293] width 1453 height 586
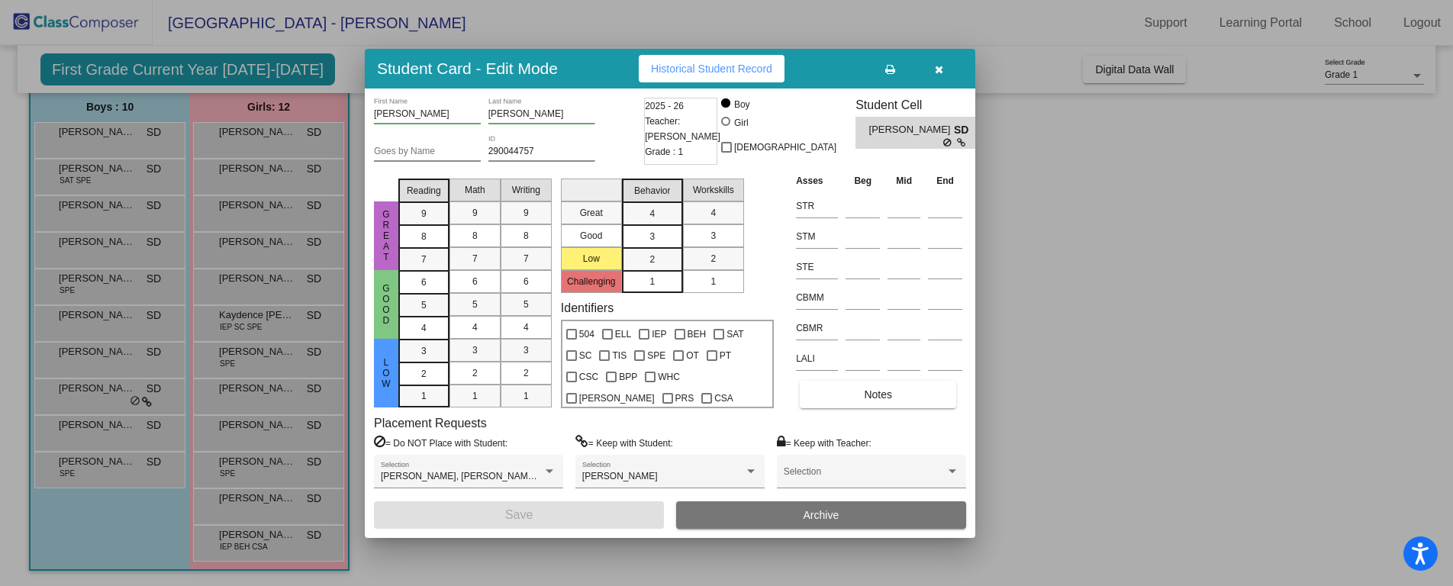
click at [944, 66] on button "button" at bounding box center [938, 68] width 49 height 27
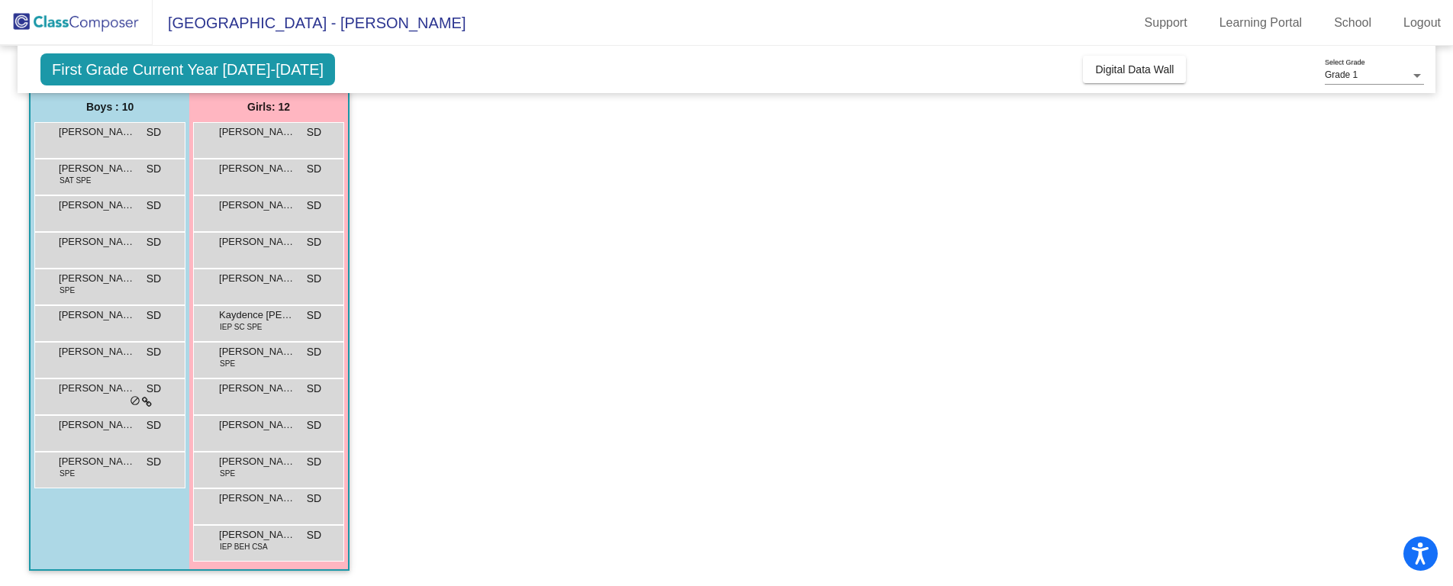
scroll to position [0, 0]
